Goal: Information Seeking & Learning: Learn about a topic

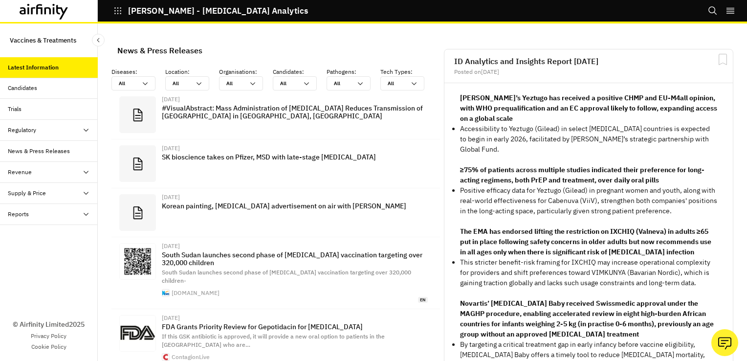
scroll to position [698, 286]
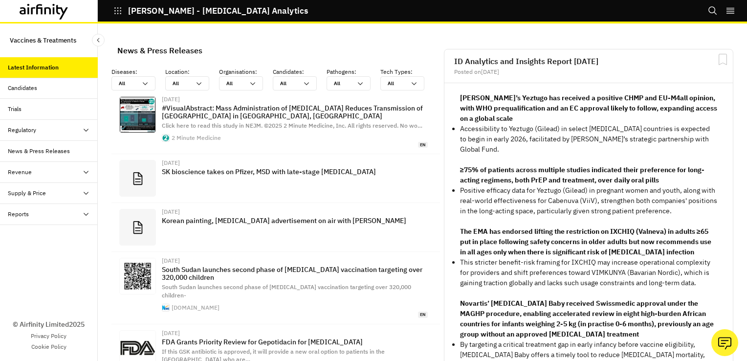
click at [32, 133] on div "Regulatory" at bounding box center [22, 130] width 28 height 9
click at [43, 87] on div "Candidates" at bounding box center [53, 88] width 90 height 9
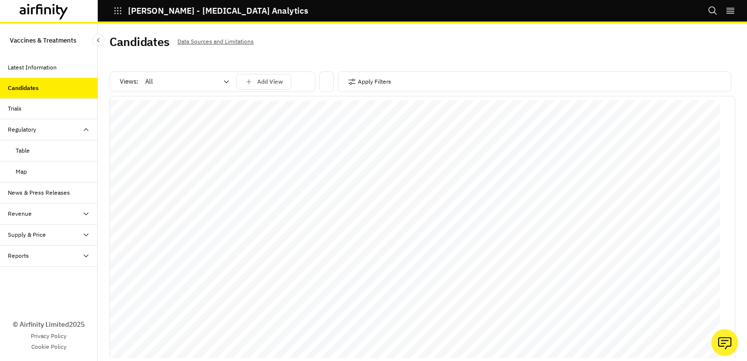
click at [223, 80] on icon at bounding box center [226, 82] width 8 height 8
drag, startPoint x: 186, startPoint y: 118, endPoint x: 182, endPoint y: 122, distance: 5.2
click at [182, 122] on div "Vaccines" at bounding box center [187, 123] width 82 height 10
click at [256, 81] on div "Add View" at bounding box center [263, 81] width 39 height 9
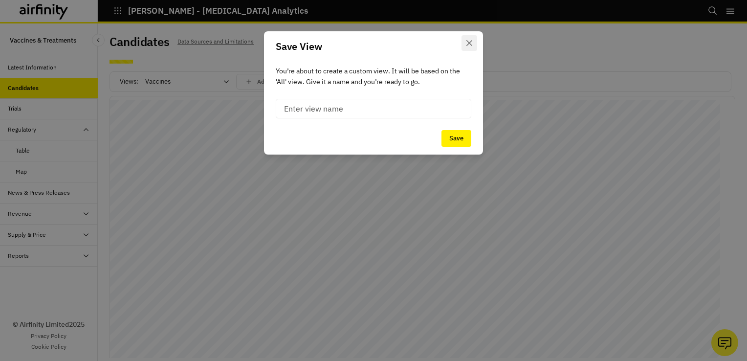
click at [467, 44] on icon "Close" at bounding box center [469, 43] width 6 height 6
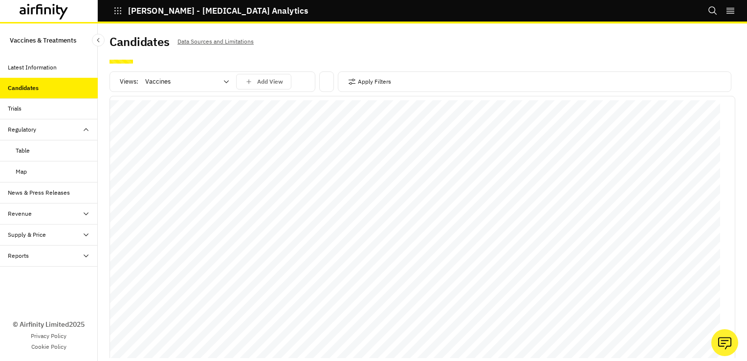
click at [399, 86] on div "Apply Filters" at bounding box center [535, 81] width 394 height 21
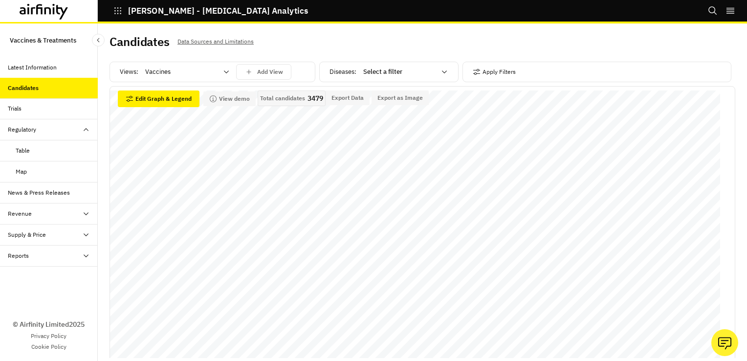
drag, startPoint x: 43, startPoint y: 49, endPoint x: 48, endPoint y: 42, distance: 8.8
click at [43, 49] on div "Vaccines & Treatments Latest Information Candidates Trials Regulatory Table Map…" at bounding box center [49, 191] width 98 height 337
click at [48, 42] on p "Vaccines & Treatments" at bounding box center [43, 40] width 66 height 18
click at [71, 37] on p "Vaccines & Treatments" at bounding box center [43, 40] width 66 height 18
click at [45, 66] on div "Latest Information" at bounding box center [32, 67] width 49 height 9
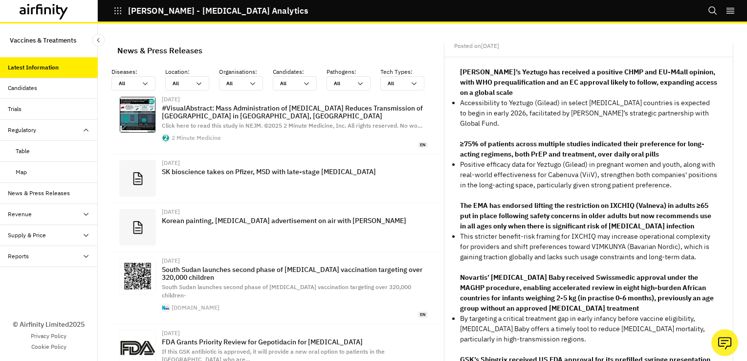
scroll to position [49, 0]
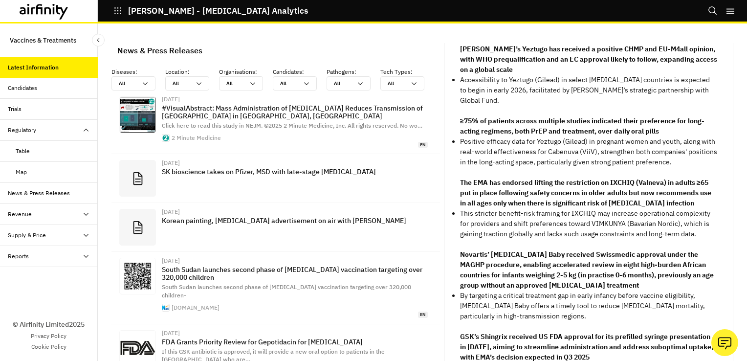
click at [45, 110] on div "Trials" at bounding box center [53, 109] width 90 height 9
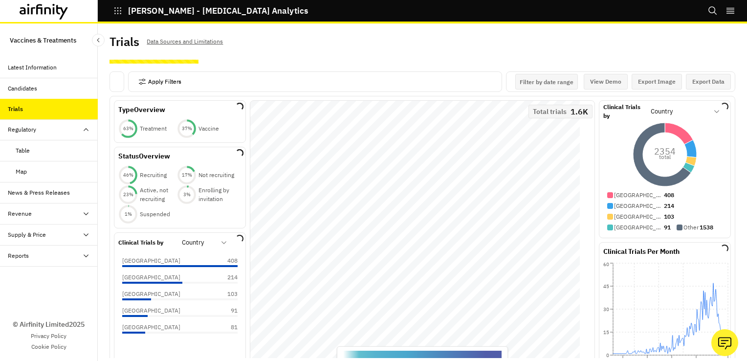
click at [162, 83] on button "Apply Filters" at bounding box center [159, 82] width 43 height 16
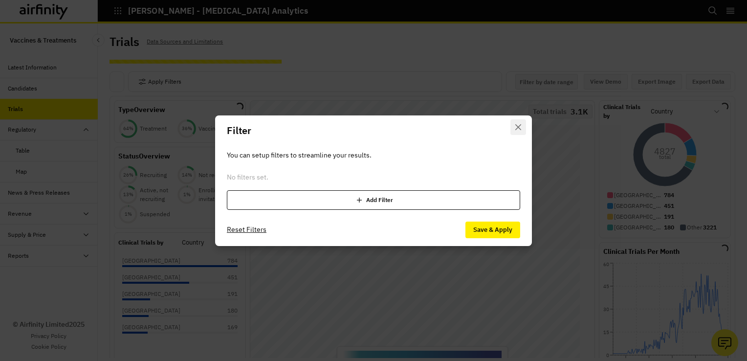
click at [519, 127] on icon "Close" at bounding box center [518, 127] width 6 height 6
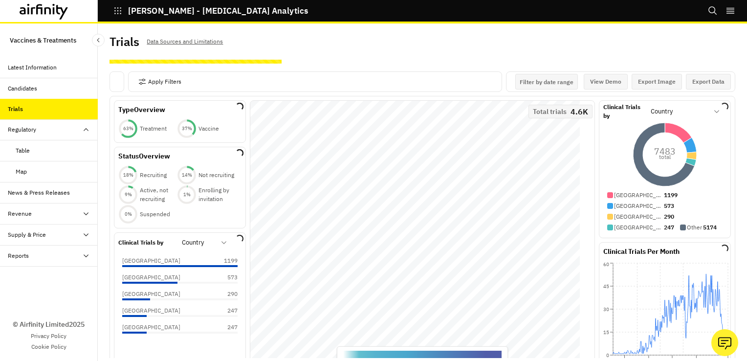
click at [36, 93] on div "Candidates" at bounding box center [49, 88] width 98 height 21
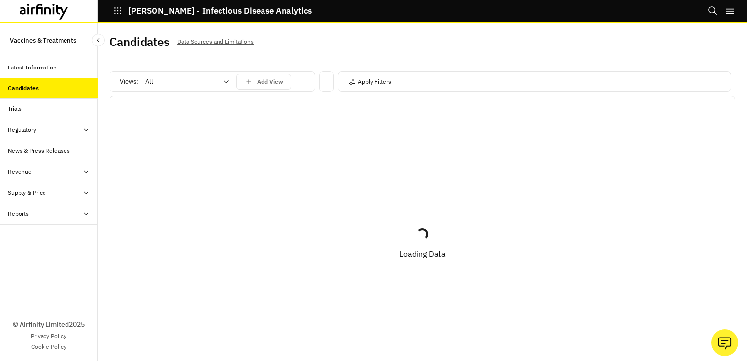
click at [729, 9] on icon "right-menu" at bounding box center [731, 11] width 10 height 10
click at [727, 11] on icon "right-menu" at bounding box center [731, 11] width 10 height 10
click at [635, 57] on button "Logout" at bounding box center [662, 57] width 146 height 18
